Goal: Transaction & Acquisition: Purchase product/service

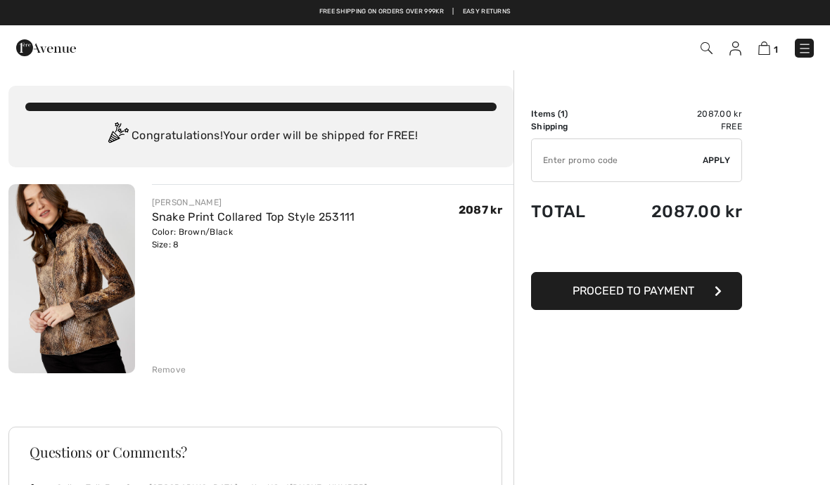
click at [39, 54] on img at bounding box center [46, 48] width 60 height 28
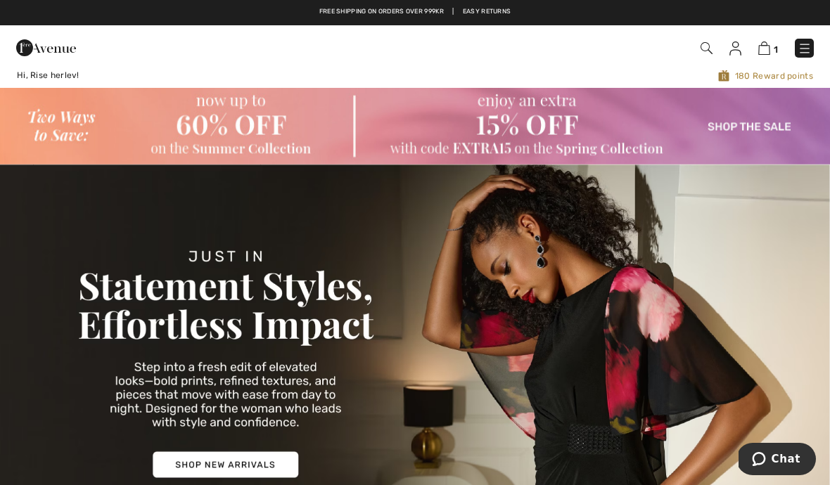
click at [739, 53] on img at bounding box center [735, 49] width 12 height 14
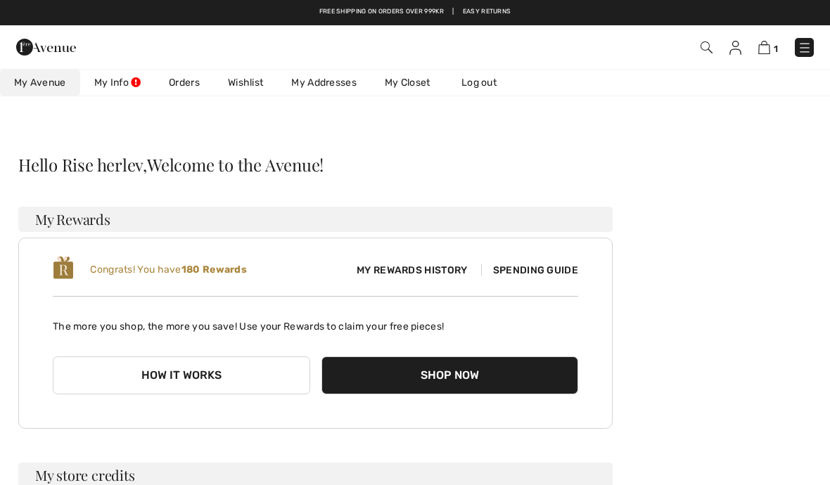
click at [249, 89] on link "Wishlist" at bounding box center [245, 83] width 63 height 26
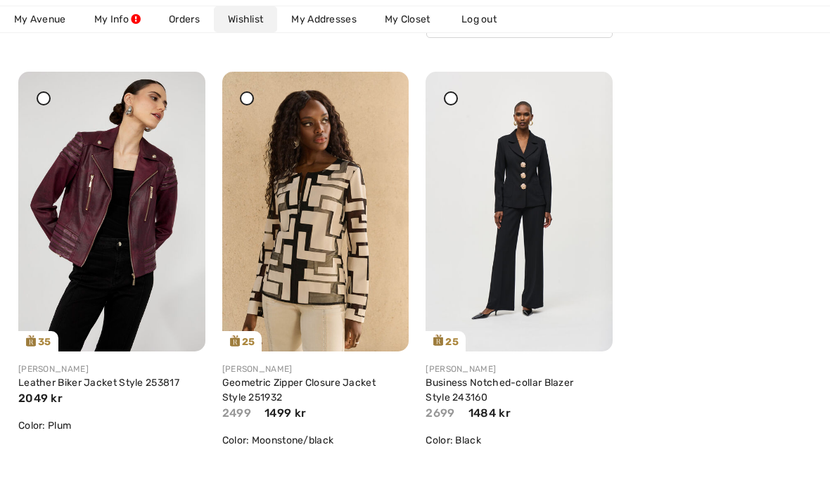
scroll to position [212, 0]
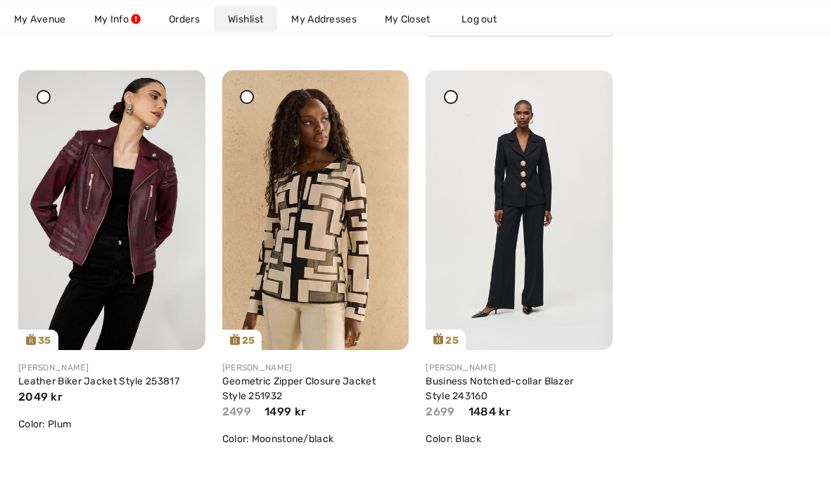
click at [562, 318] on icon at bounding box center [557, 319] width 28 height 28
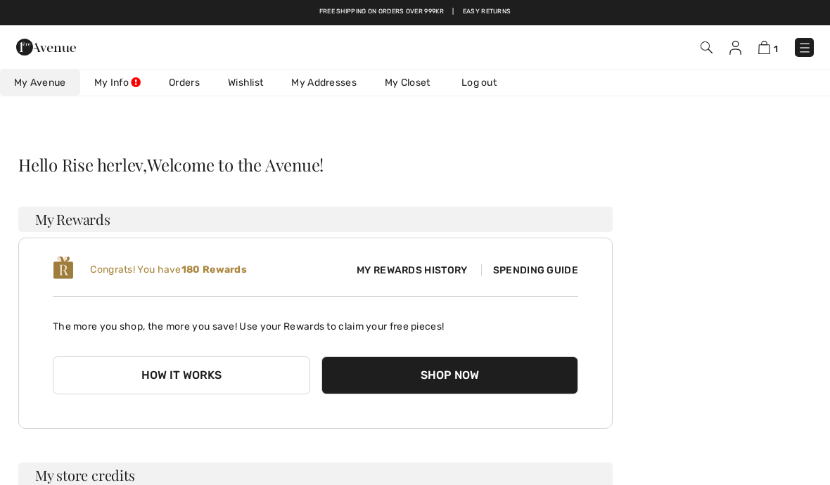
click at [250, 89] on link "Wishlist" at bounding box center [245, 83] width 63 height 26
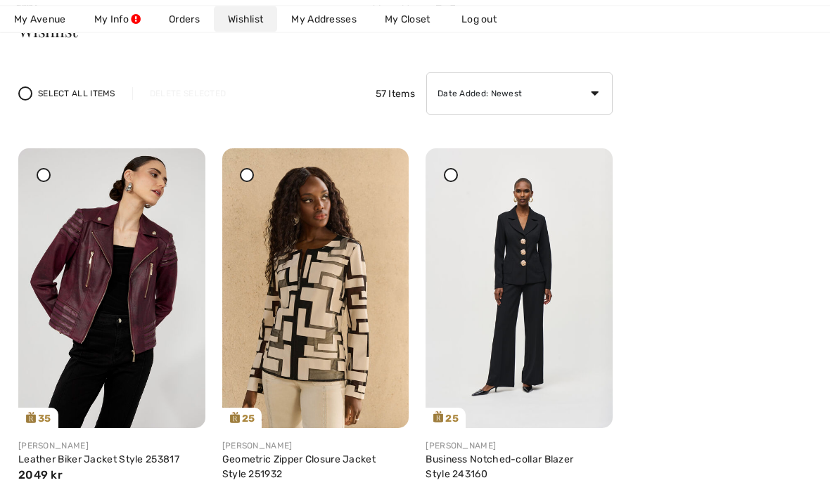
scroll to position [133, 0]
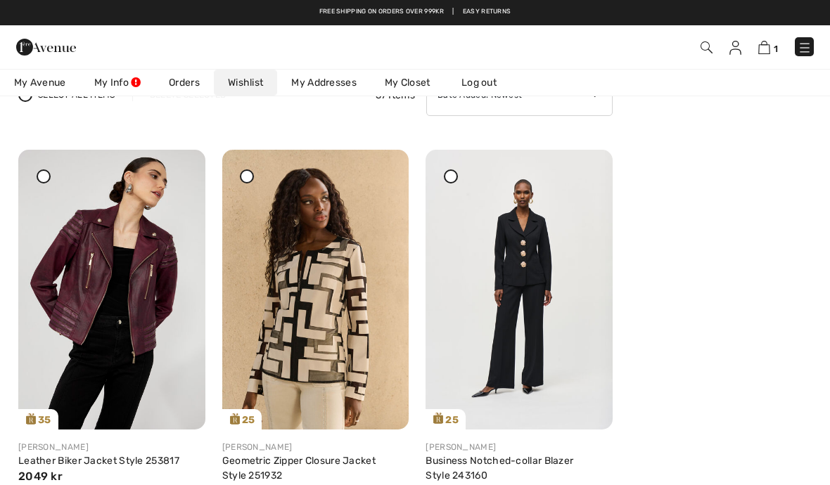
click at [526, 283] on img at bounding box center [519, 290] width 187 height 280
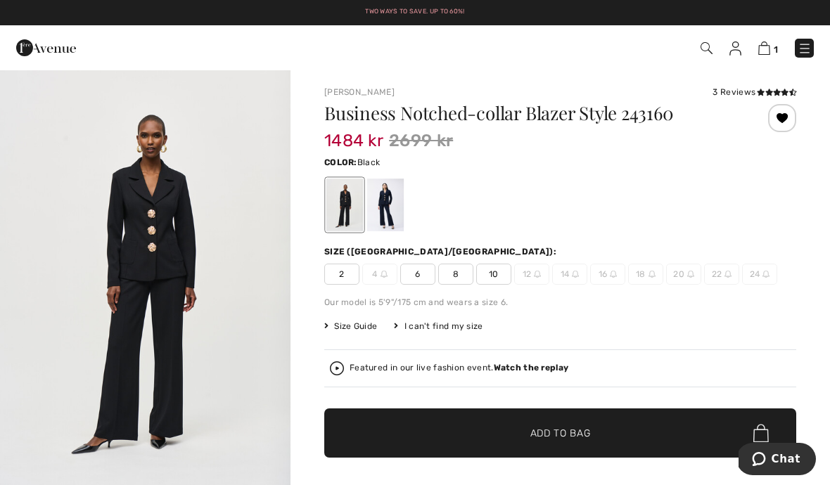
click at [459, 280] on span "8" at bounding box center [455, 274] width 35 height 21
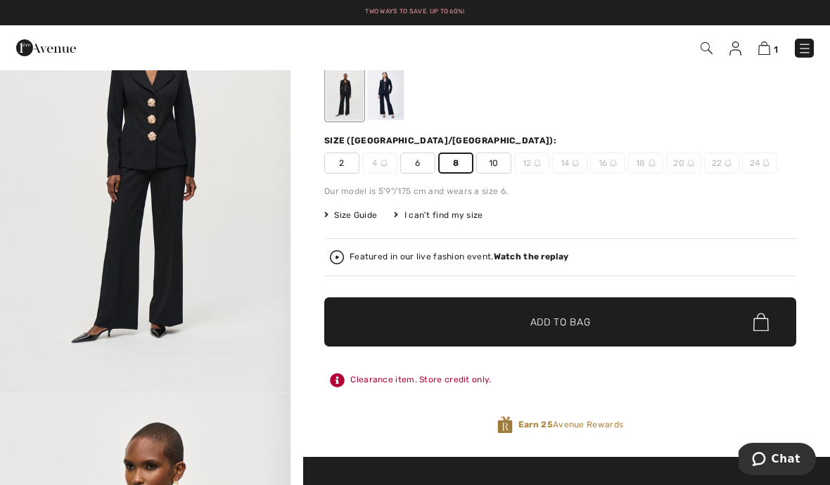
scroll to position [113, 0]
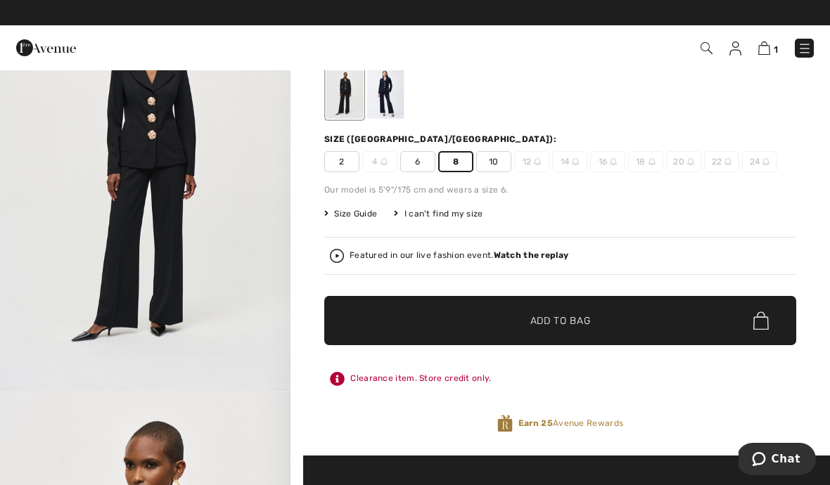
click at [571, 325] on span "Add to Bag" at bounding box center [560, 321] width 60 height 15
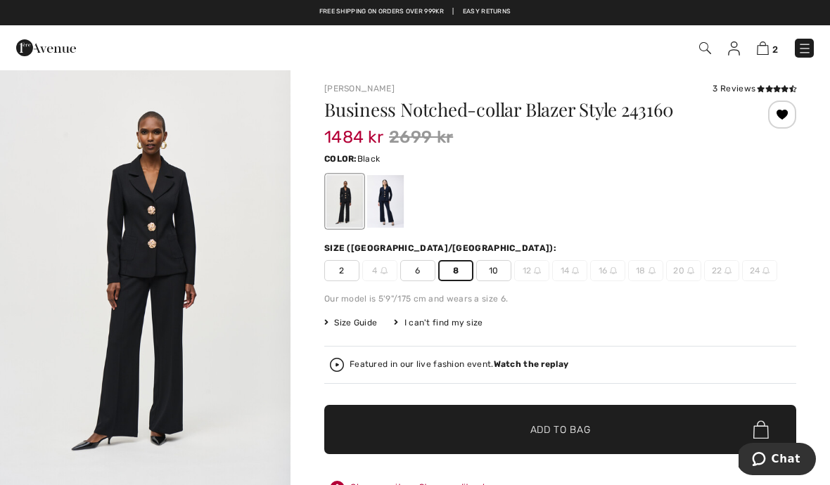
scroll to position [0, 0]
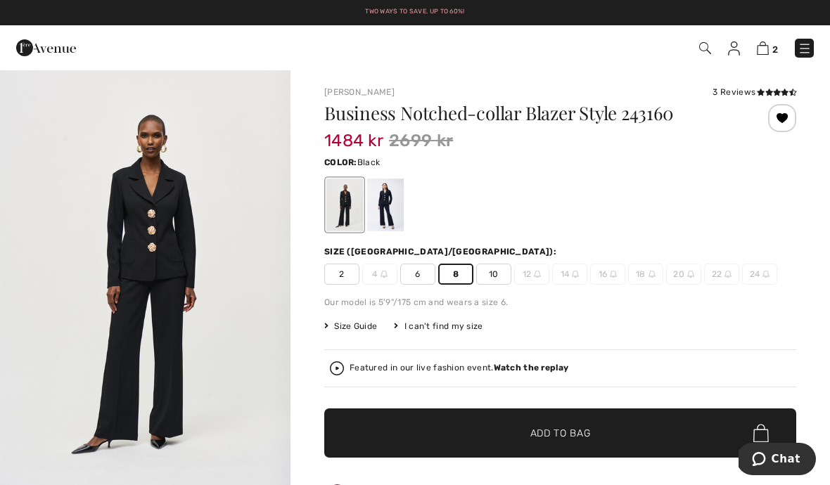
click at [732, 54] on img at bounding box center [734, 49] width 12 height 14
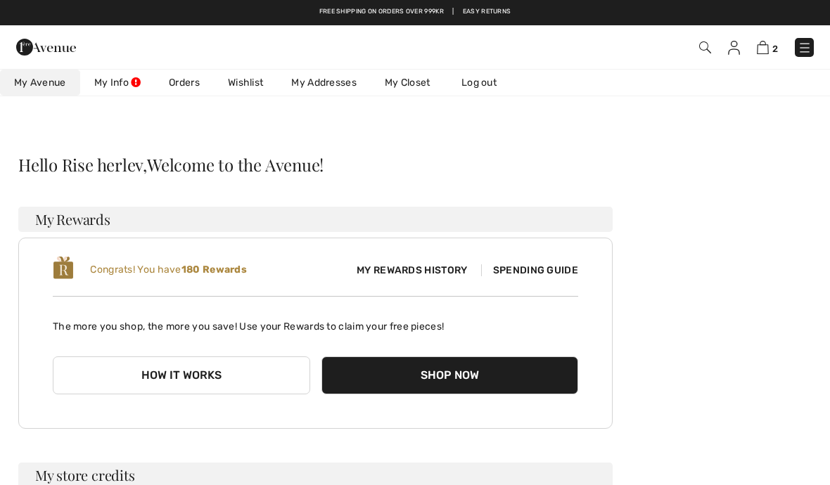
click at [247, 84] on link "Wishlist" at bounding box center [245, 83] width 63 height 26
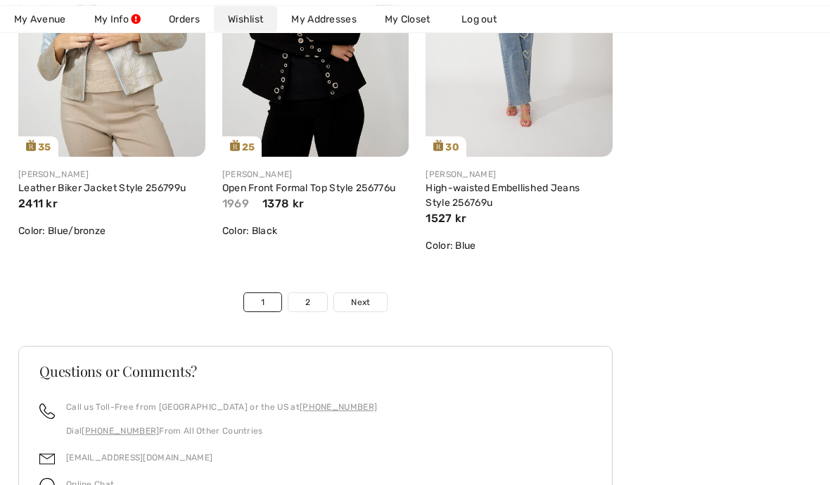
scroll to position [4963, 0]
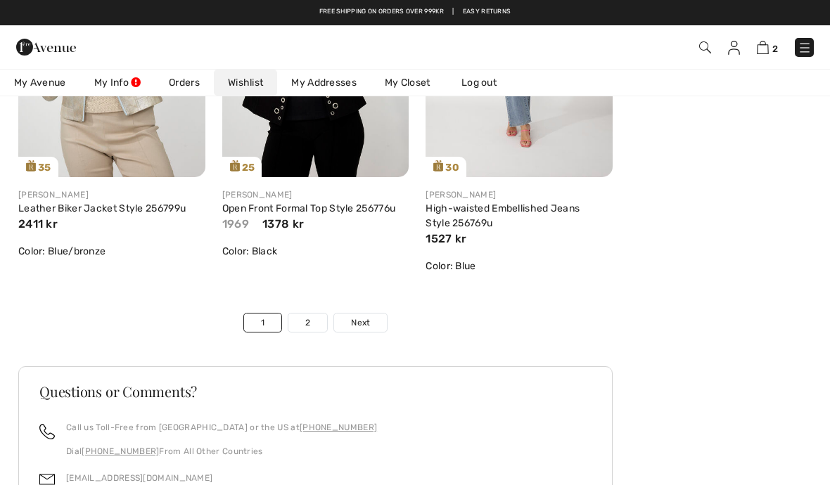
click at [366, 325] on span "Next" at bounding box center [360, 323] width 19 height 13
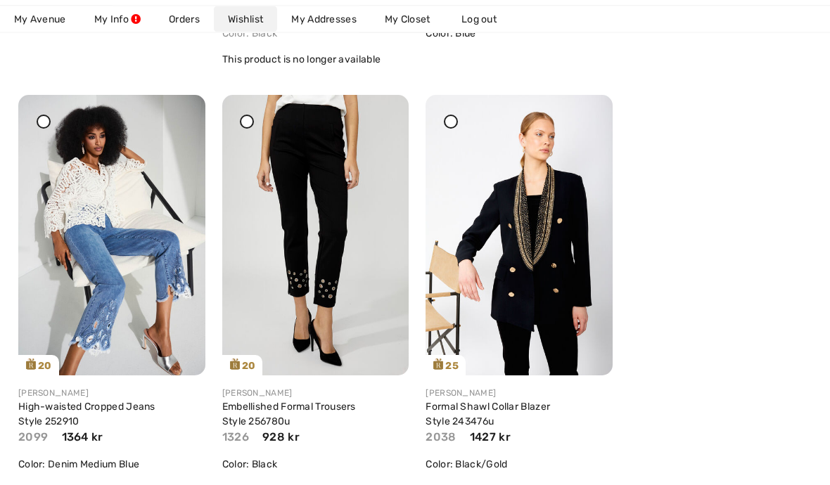
scroll to position [1465, 0]
click at [544, 259] on img at bounding box center [519, 235] width 187 height 280
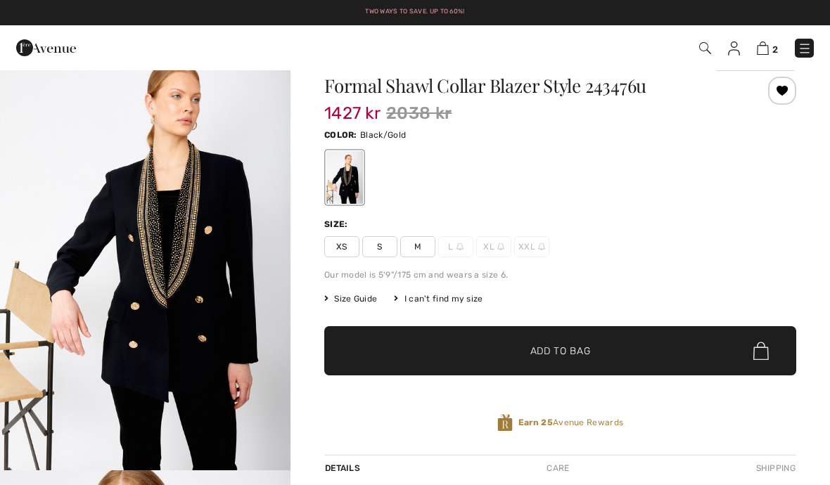
scroll to position [39, 0]
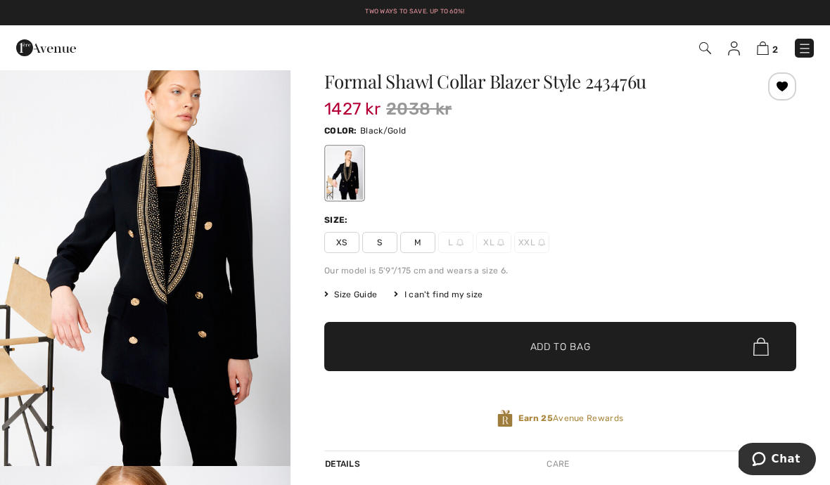
click at [378, 244] on span "S" at bounding box center [379, 242] width 35 height 21
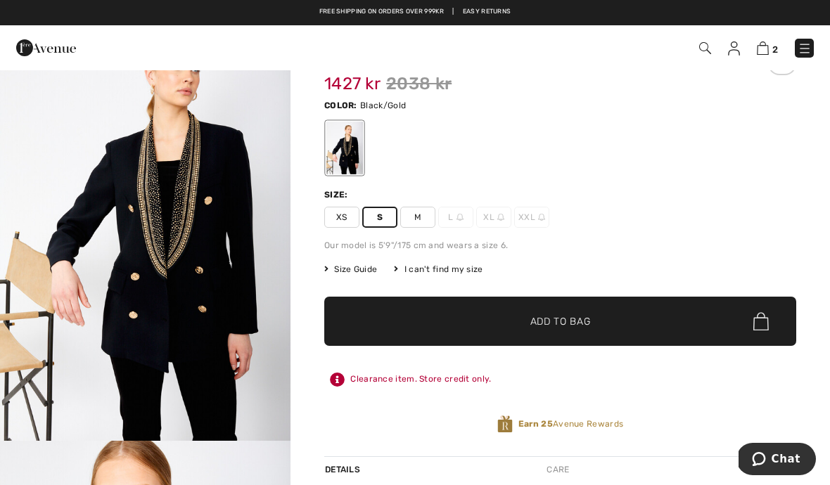
scroll to position [65, 0]
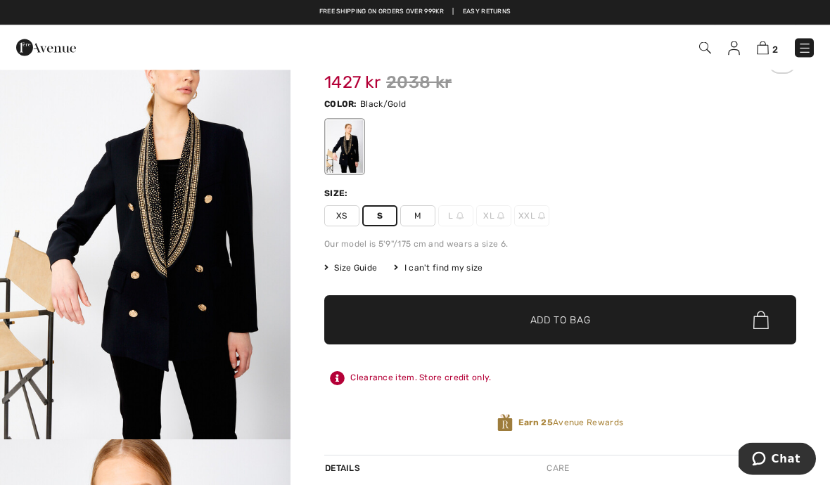
click at [556, 319] on span "Add to Bag" at bounding box center [560, 321] width 60 height 15
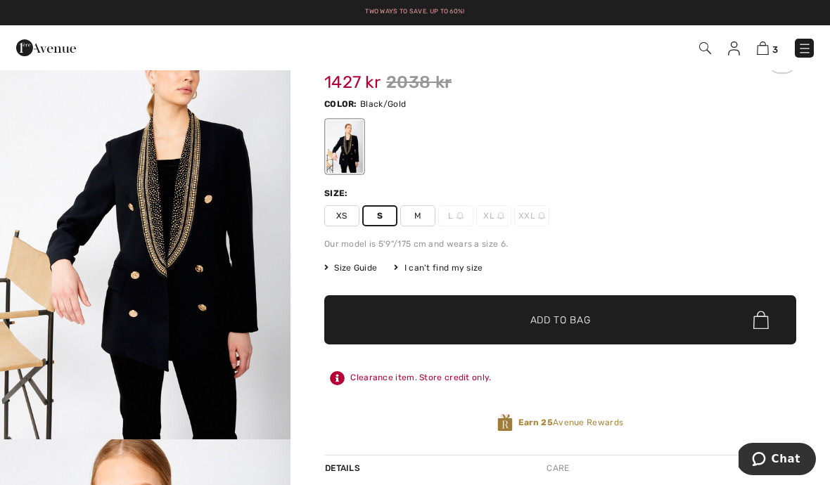
click at [763, 55] on img at bounding box center [763, 48] width 12 height 13
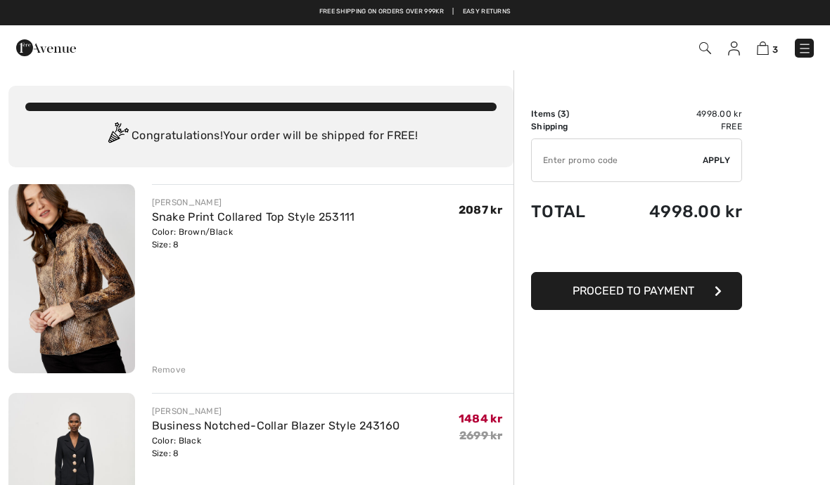
click at [557, 155] on input "TEXT" at bounding box center [617, 160] width 171 height 42
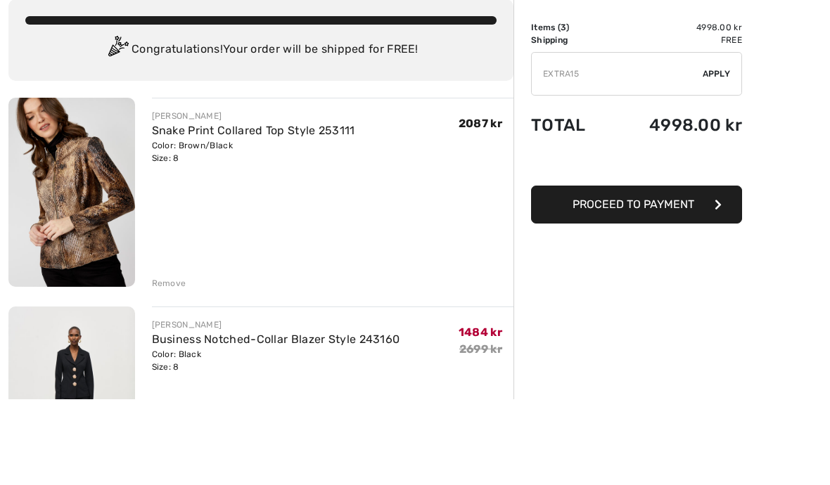
type input "EXTRA15"
click at [644, 272] on button "Proceed to Payment" at bounding box center [636, 291] width 211 height 38
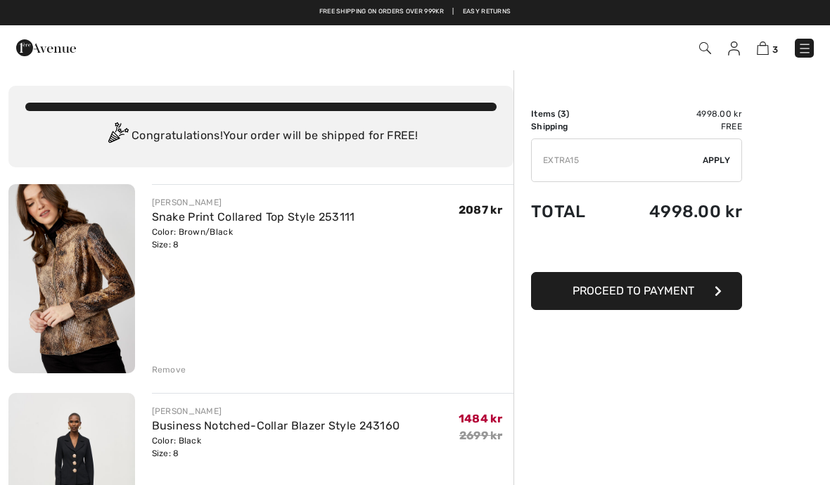
click at [34, 46] on img at bounding box center [46, 48] width 60 height 28
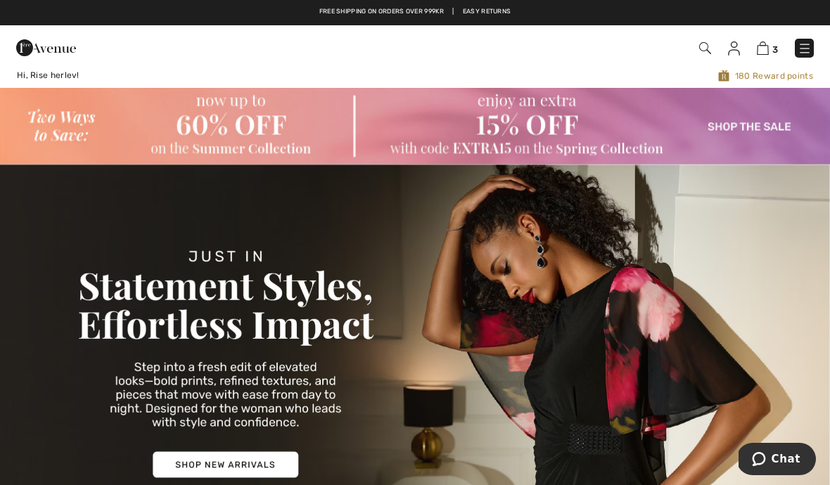
click at [760, 54] on img at bounding box center [763, 48] width 12 height 13
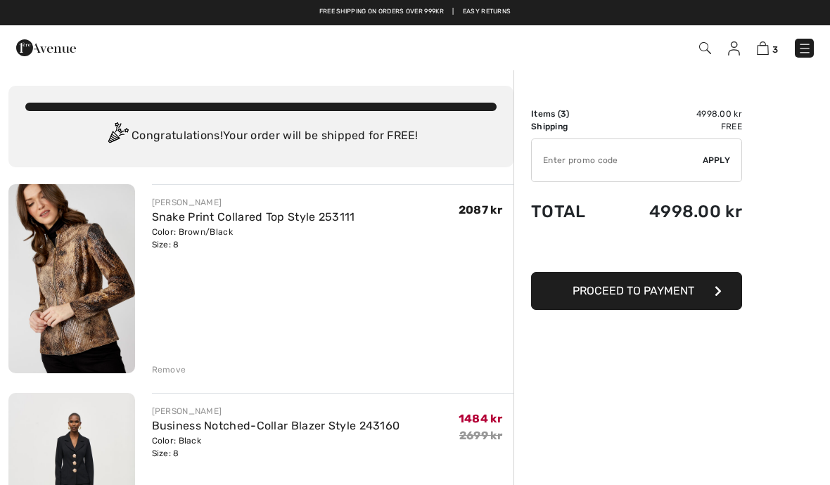
click at [580, 164] on input "TEXT" at bounding box center [617, 160] width 171 height 42
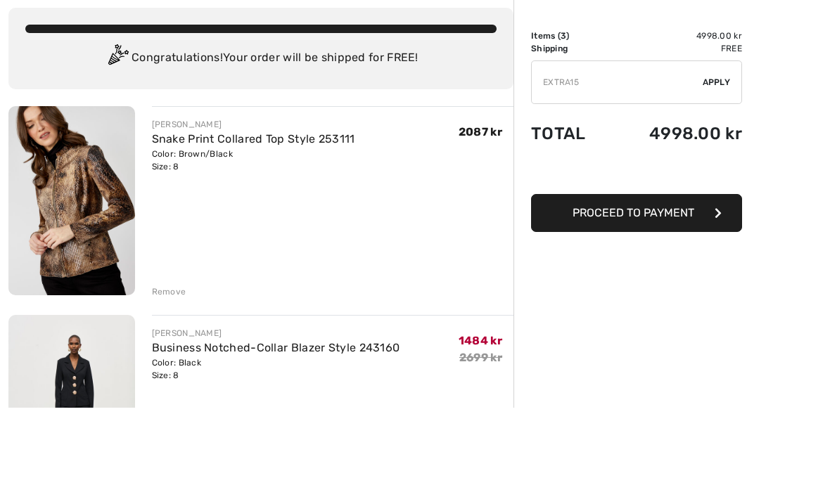
type input "EXTRA15"
click at [657, 272] on button "Proceed to Payment" at bounding box center [636, 291] width 211 height 38
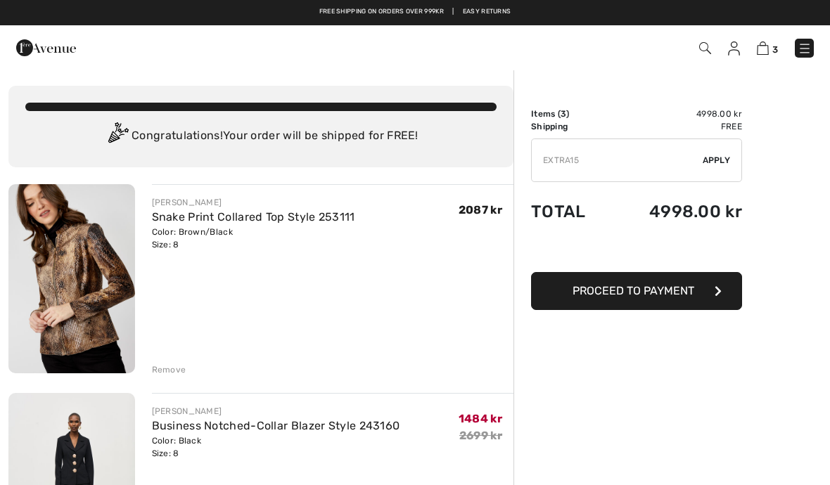
click at [54, 49] on img at bounding box center [46, 48] width 60 height 28
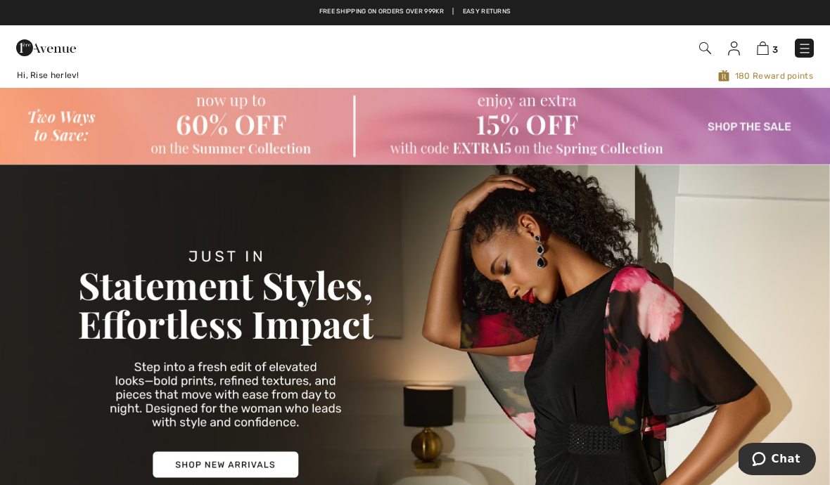
click at [765, 127] on img at bounding box center [415, 126] width 830 height 76
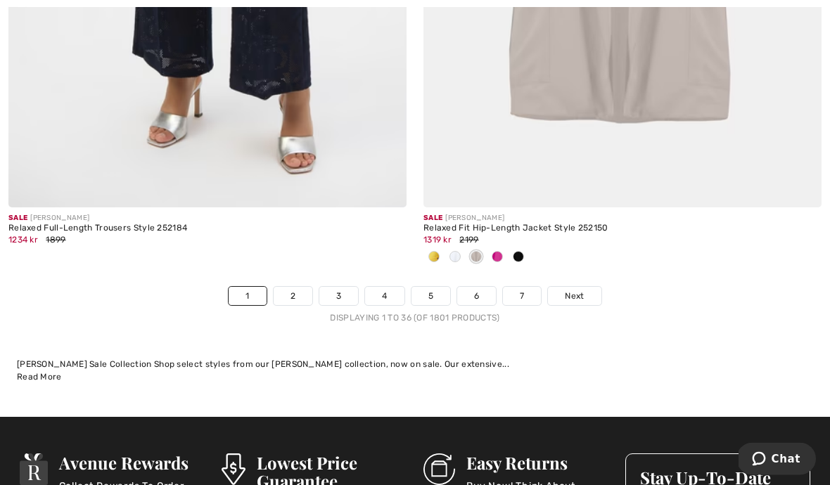
scroll to position [12208, 0]
click at [566, 290] on span "Next" at bounding box center [574, 296] width 19 height 13
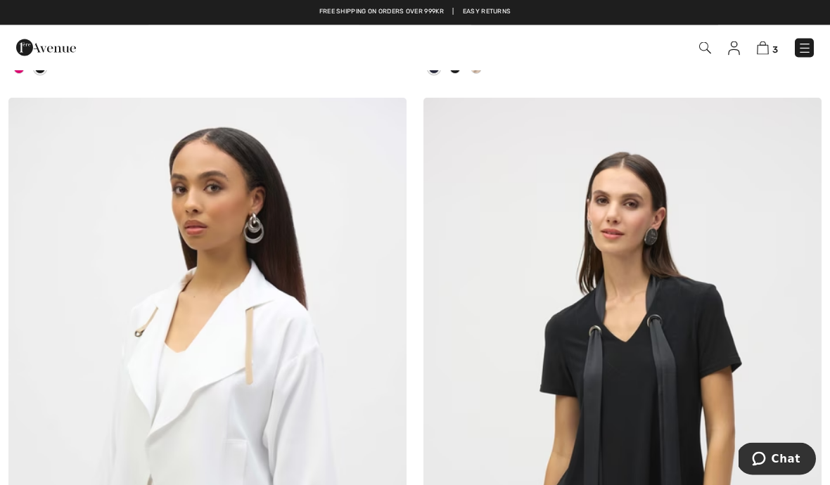
scroll to position [11243, 0]
